Goal: Task Accomplishment & Management: Manage account settings

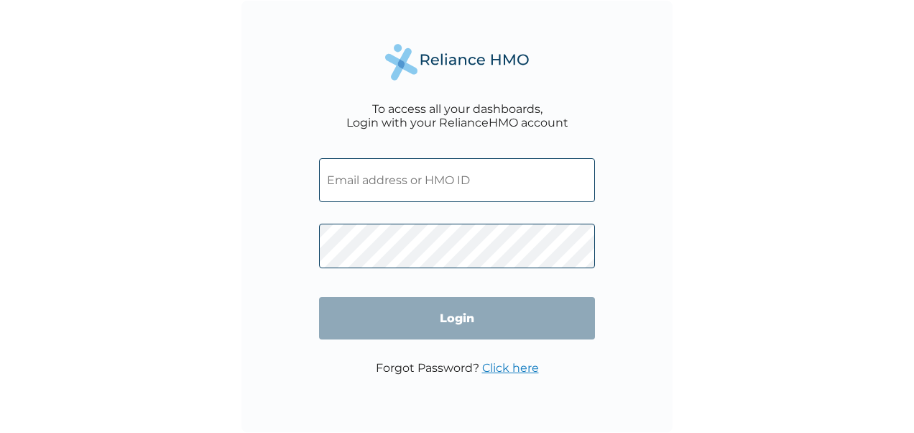
type input "Cyu/10154/A"
click at [425, 325] on input "Login" at bounding box center [457, 318] width 276 height 42
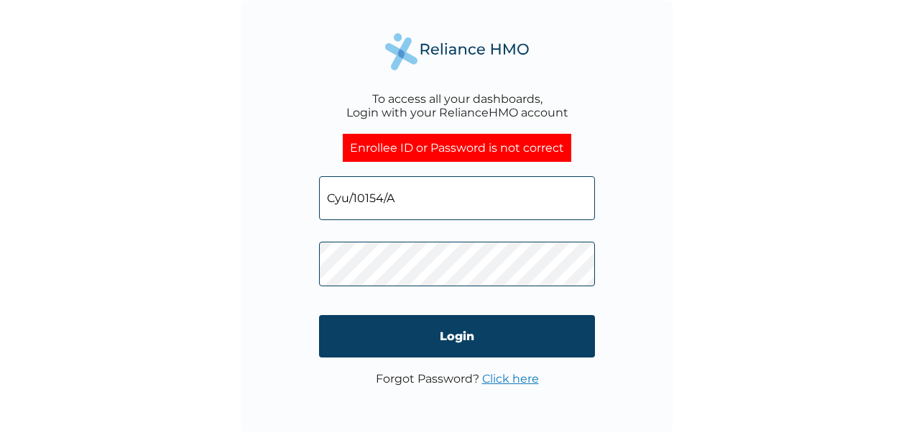
click at [298, 263] on div "To access all your dashboards, Login with your RelianceHMO account Enrollee ID …" at bounding box center [456, 216] width 431 height 431
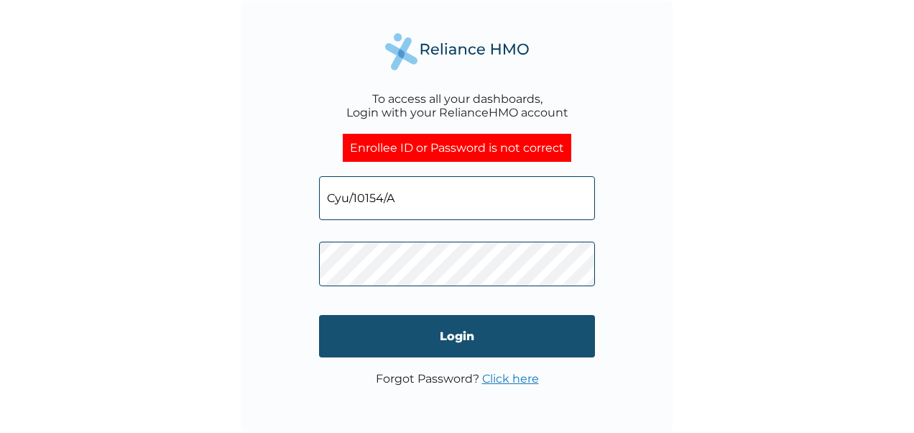
click at [396, 329] on input "Login" at bounding box center [457, 336] width 276 height 42
click at [523, 343] on input "Login" at bounding box center [457, 336] width 276 height 42
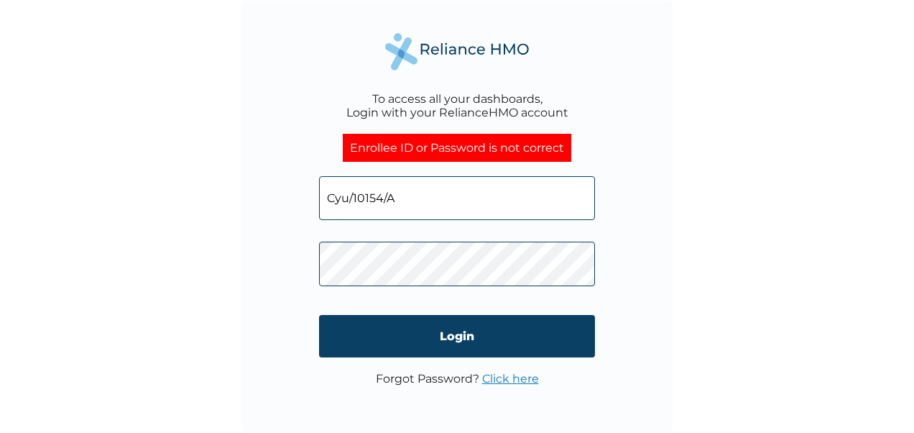
click at [365, 195] on input "Cyu/10154/A" at bounding box center [457, 198] width 276 height 44
click at [429, 326] on input "Login" at bounding box center [457, 336] width 276 height 42
click at [502, 380] on link "Click here" at bounding box center [510, 379] width 57 height 14
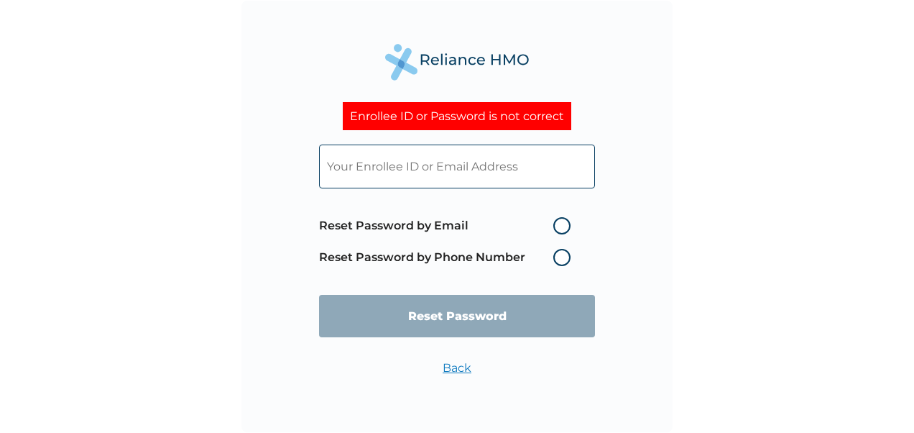
click at [565, 218] on label "Reset Password by Email" at bounding box center [448, 225] width 259 height 17
click at [556, 218] on input "Reset Password by Email" at bounding box center [544, 225] width 23 height 23
radio input "true"
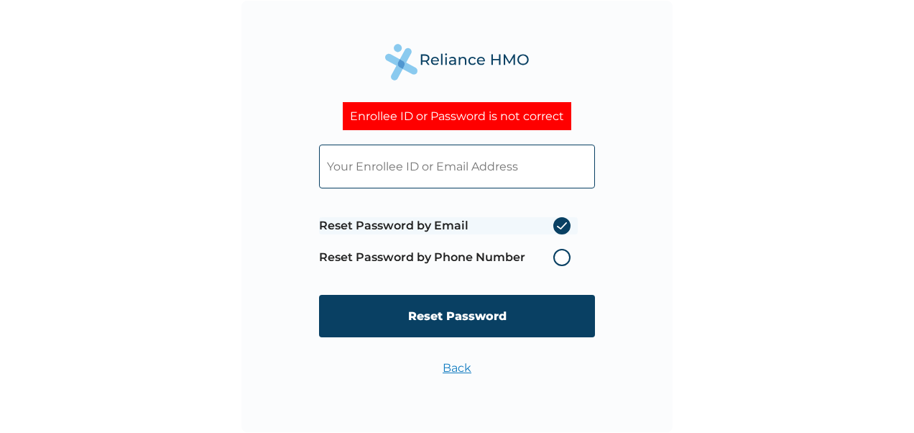
click at [381, 165] on input "text" at bounding box center [457, 166] width 276 height 44
paste input "Cyu/10154/A"
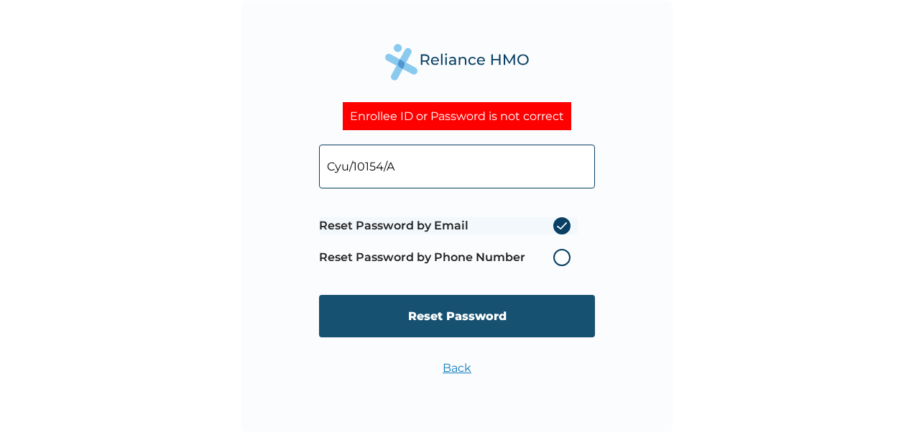
type input "Cyu/10154/A"
click at [410, 317] on input "Reset Password" at bounding box center [457, 316] width 276 height 42
